Goal: Navigation & Orientation: Understand site structure

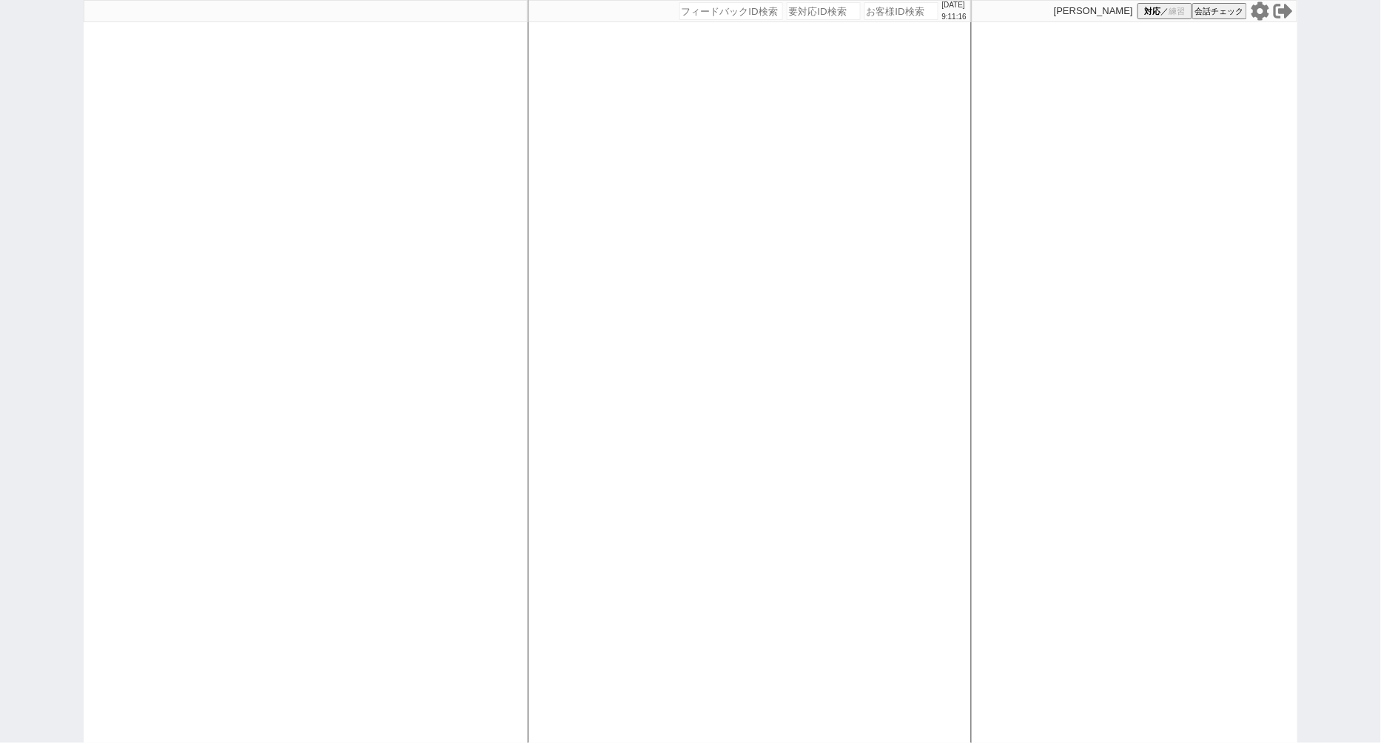
click at [1253, 13] on icon at bounding box center [1260, 10] width 18 height 18
click at [1259, 13] on icon at bounding box center [1259, 10] width 19 height 19
click at [1257, 16] on icon at bounding box center [1260, 10] width 18 height 18
click at [1262, 10] on icon at bounding box center [1259, 10] width 19 height 19
